Goal: Information Seeking & Learning: Stay updated

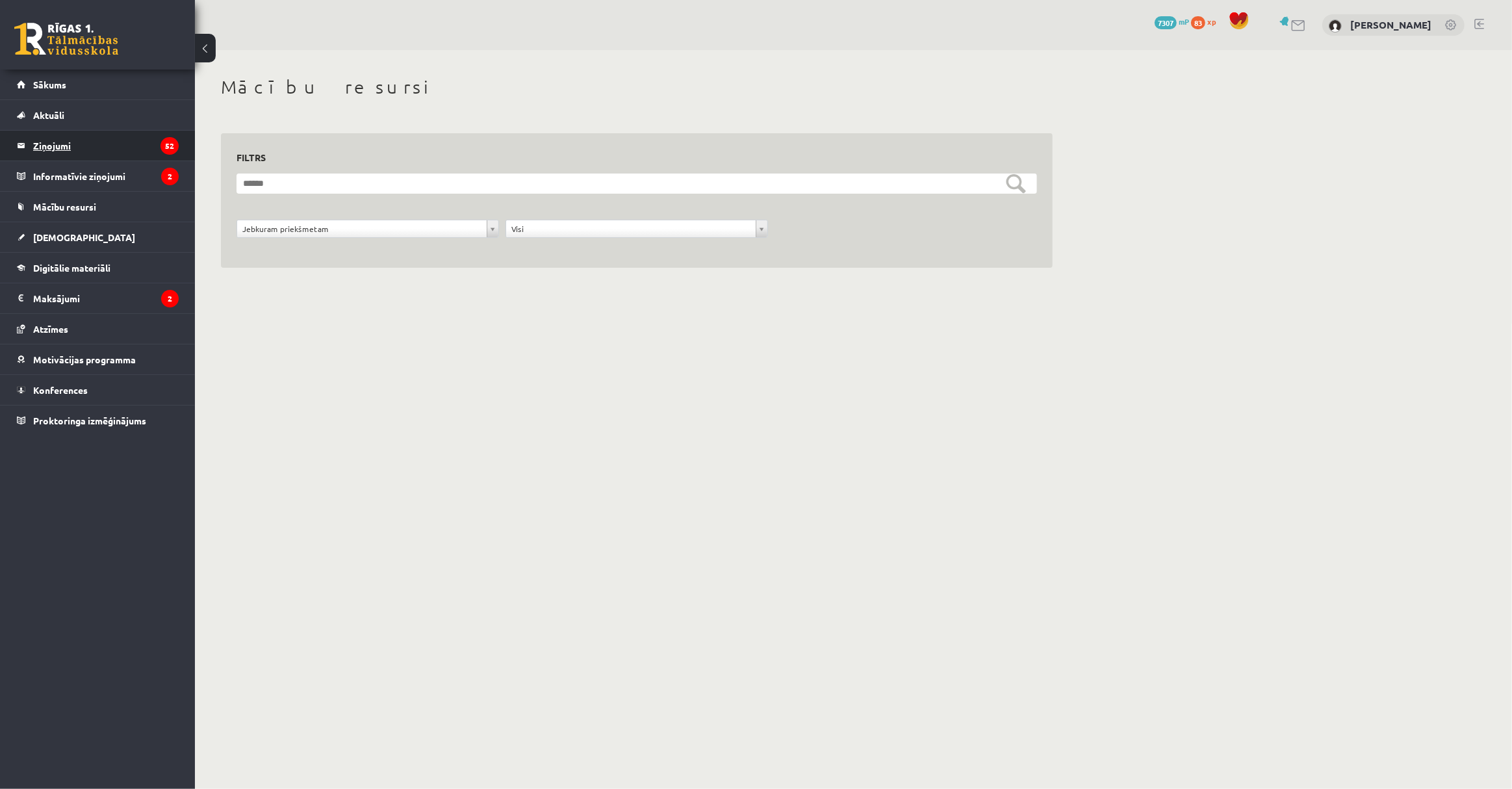
click at [137, 143] on legend "Ziņojumi 52" at bounding box center [106, 145] width 146 height 30
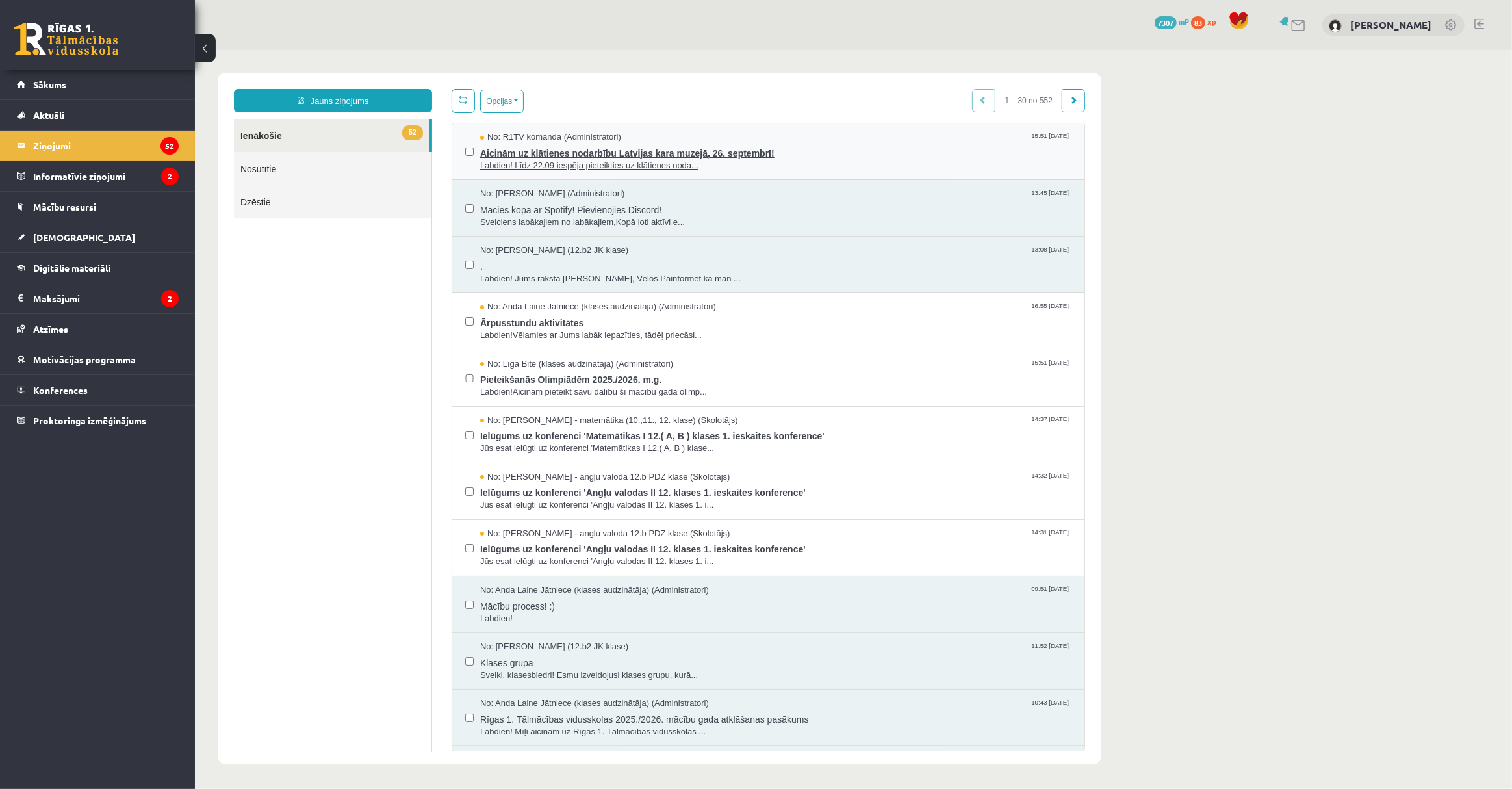
click at [686, 143] on span "Aicinām uz klātienes nodarbību Latvijas kara muzejā, 26. septembrī!" at bounding box center [775, 151] width 592 height 16
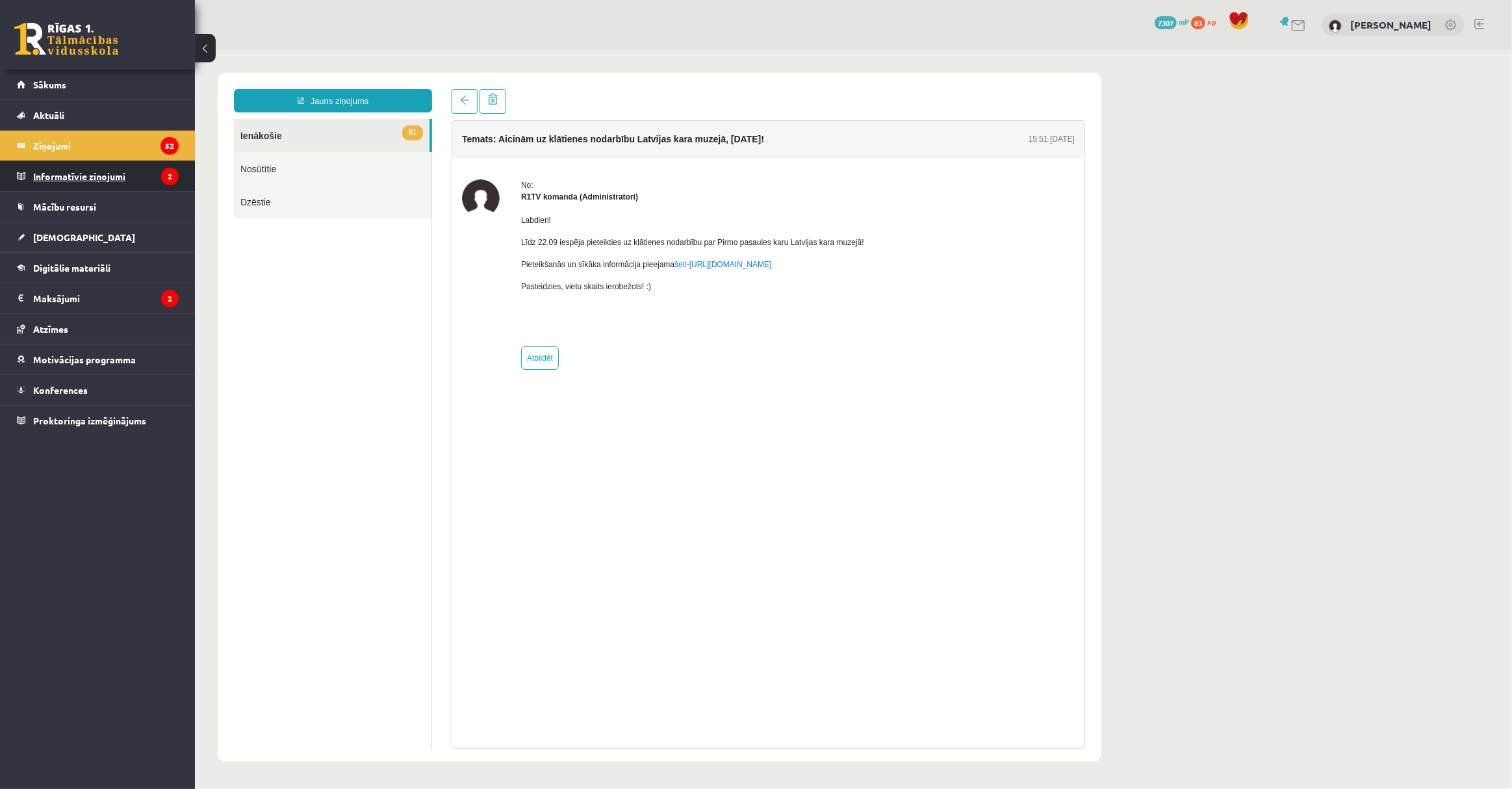
click at [117, 174] on legend "Informatīvie ziņojumi 2" at bounding box center [106, 176] width 146 height 30
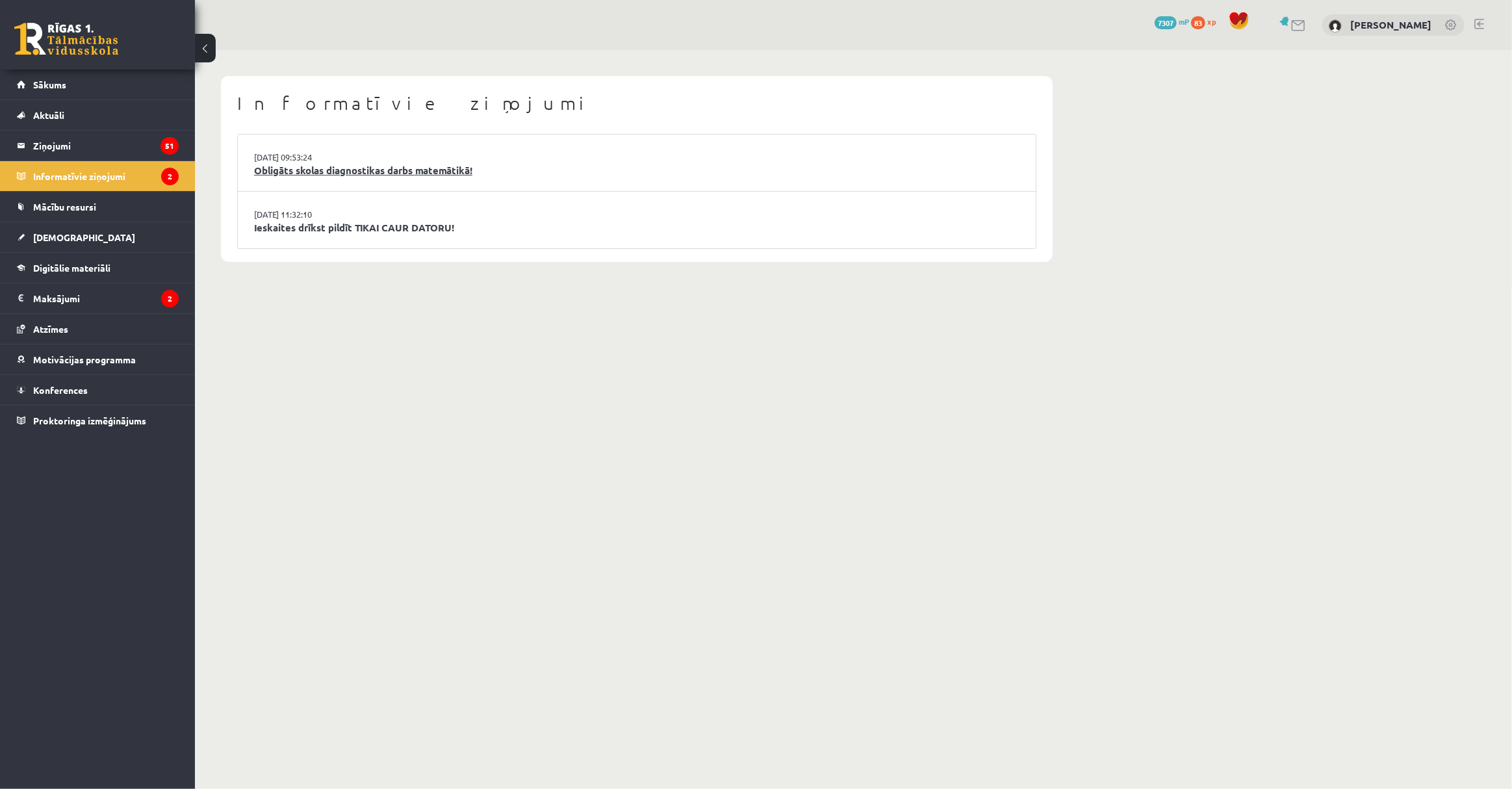
click at [405, 171] on link "Obligāts skolas diagnostikas darbs matemātikā!" at bounding box center [637, 171] width 766 height 15
